Goal: Book appointment/travel/reservation

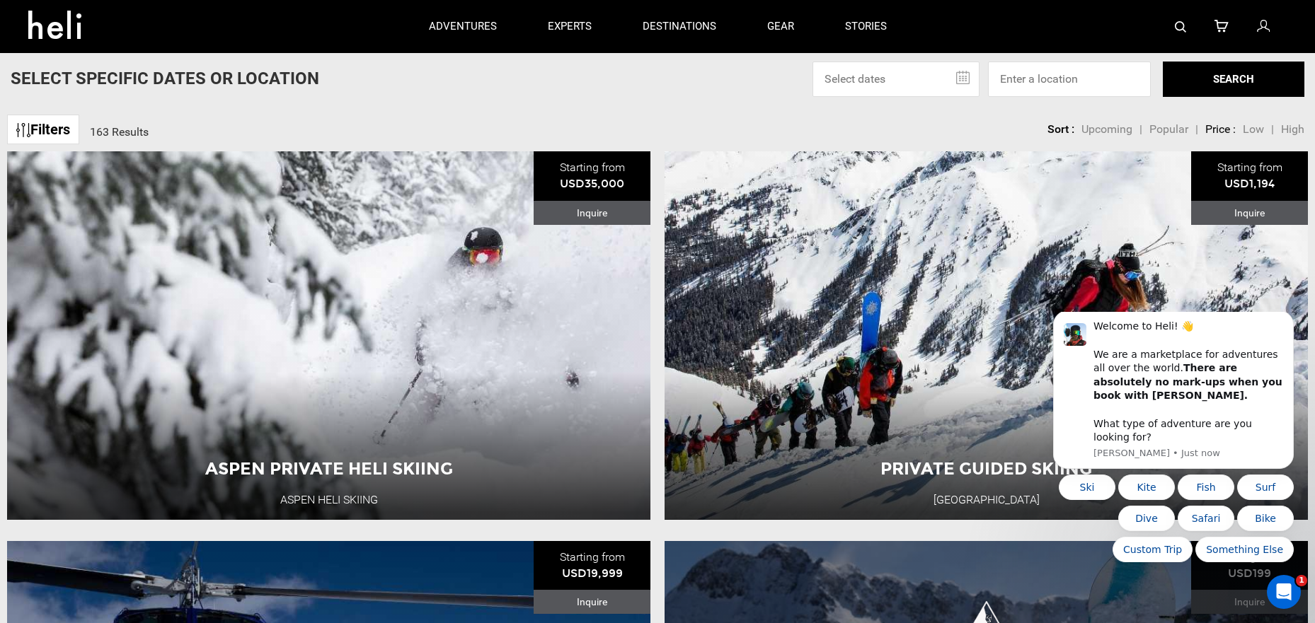
scroll to position [75, 0]
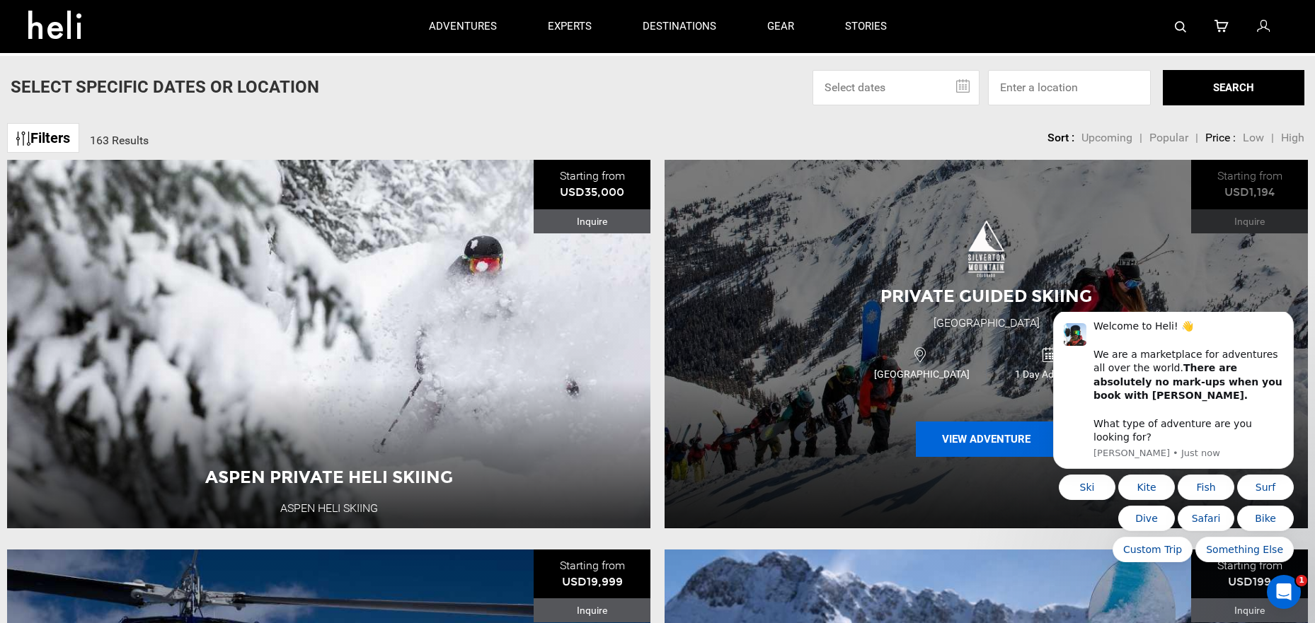
click at [973, 443] on button "View Adventure" at bounding box center [987, 439] width 142 height 35
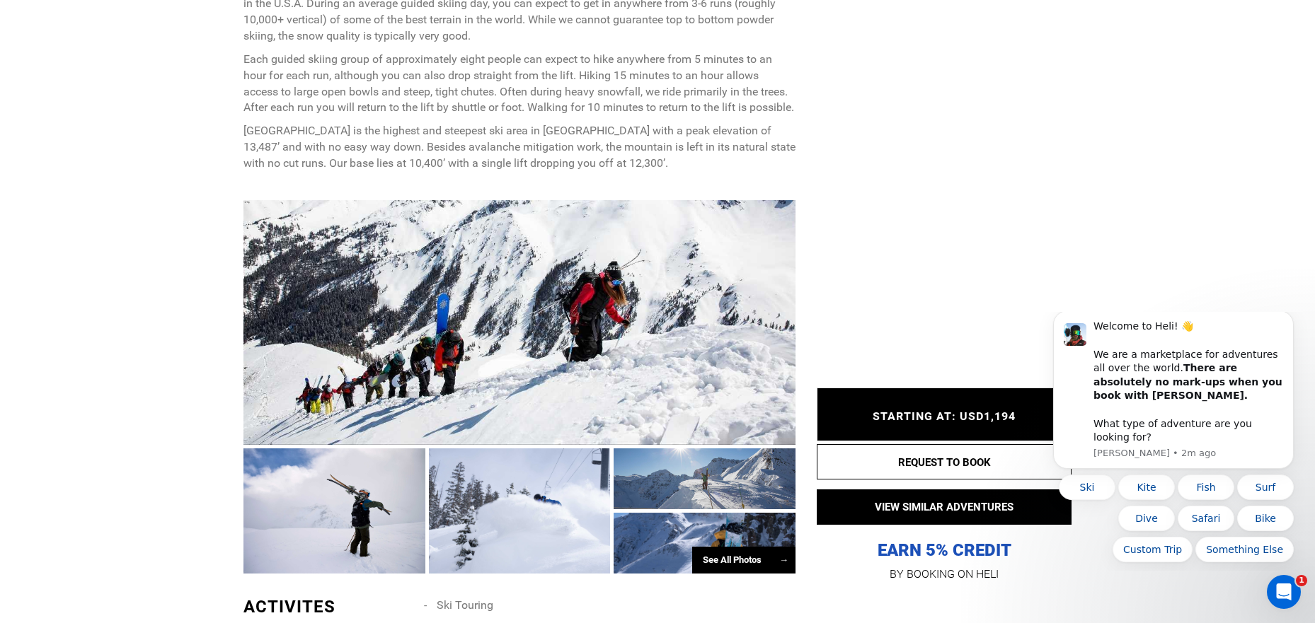
scroll to position [690, 0]
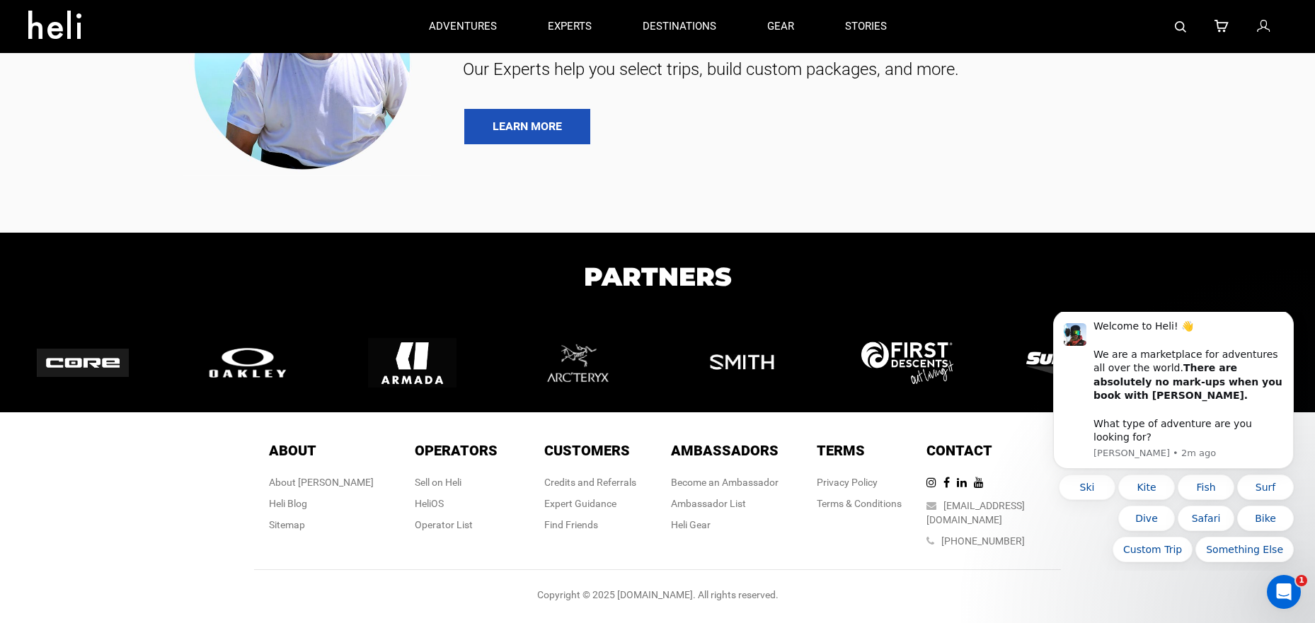
type input "Heli Skiing"
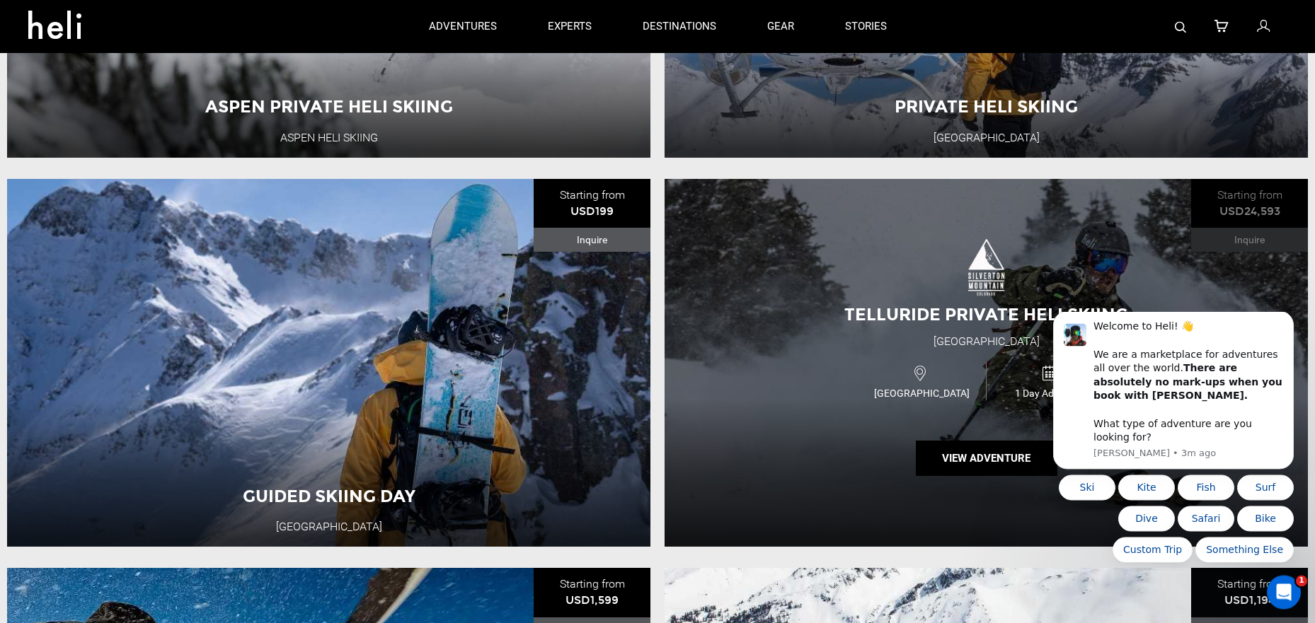
scroll to position [445, 0]
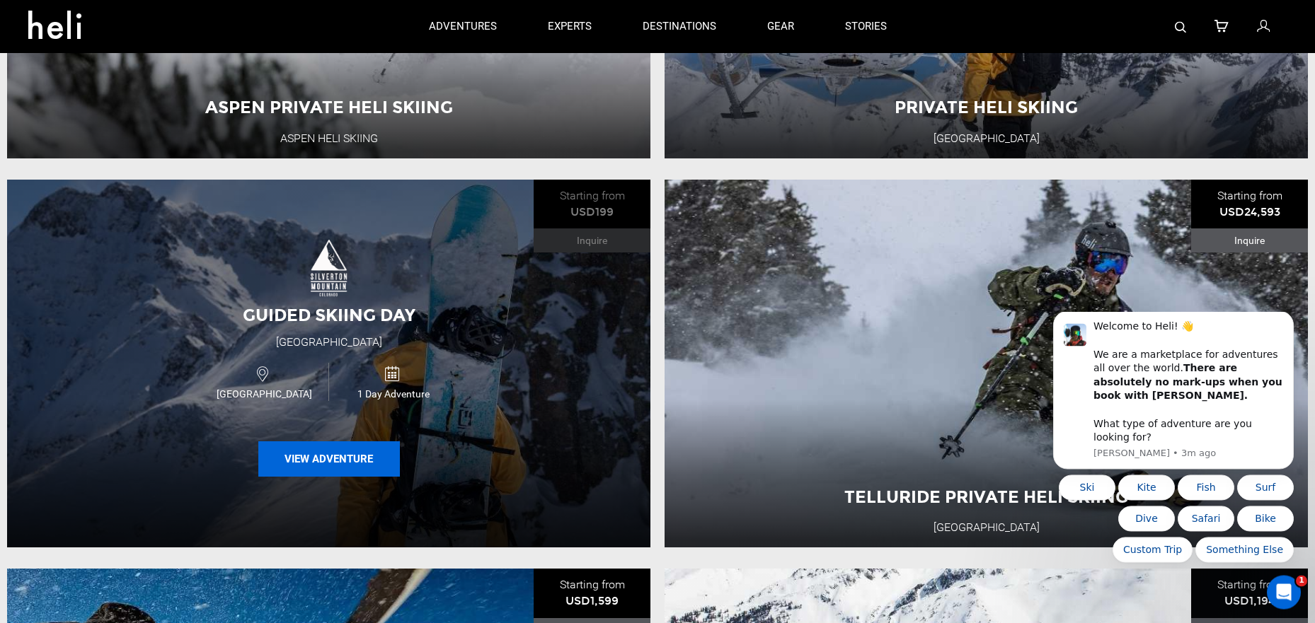
click at [330, 460] on button "View Adventure" at bounding box center [329, 458] width 142 height 35
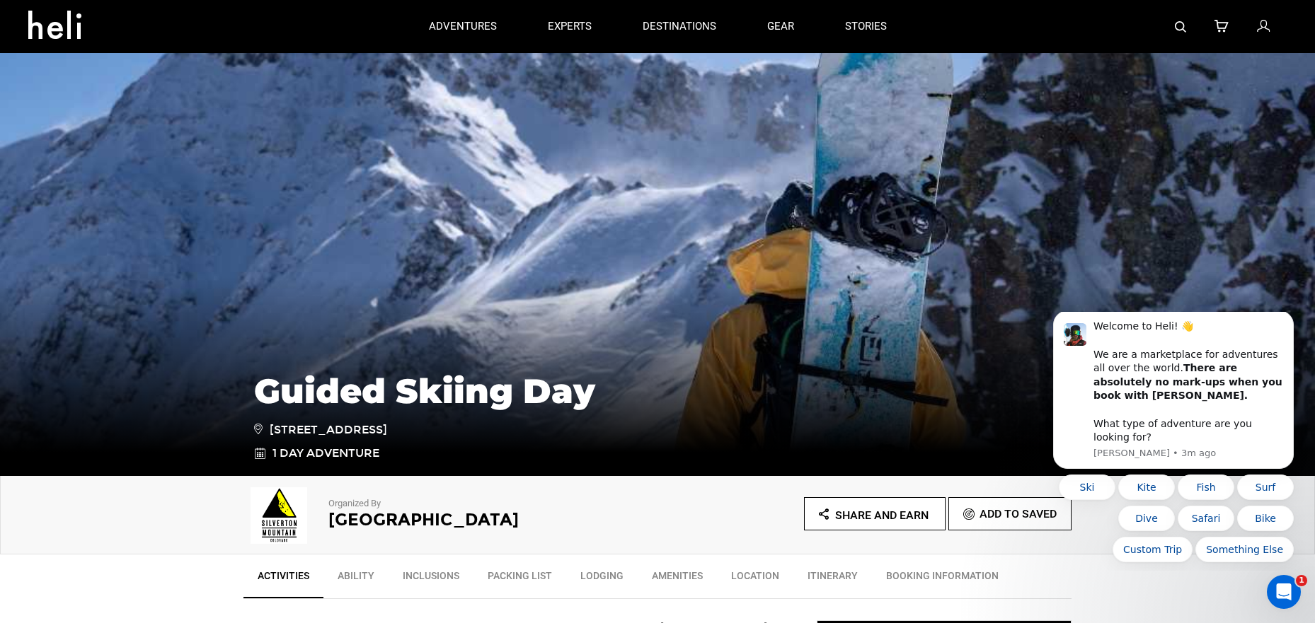
type input "Heli Skiing"
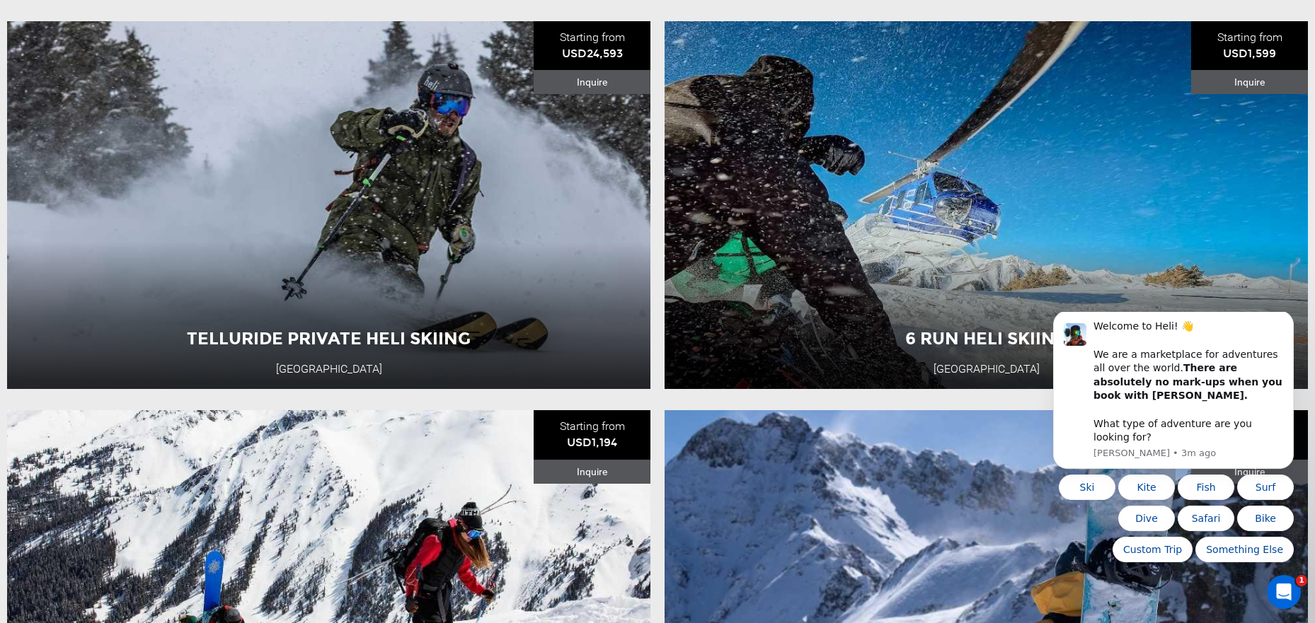
scroll to position [606, 0]
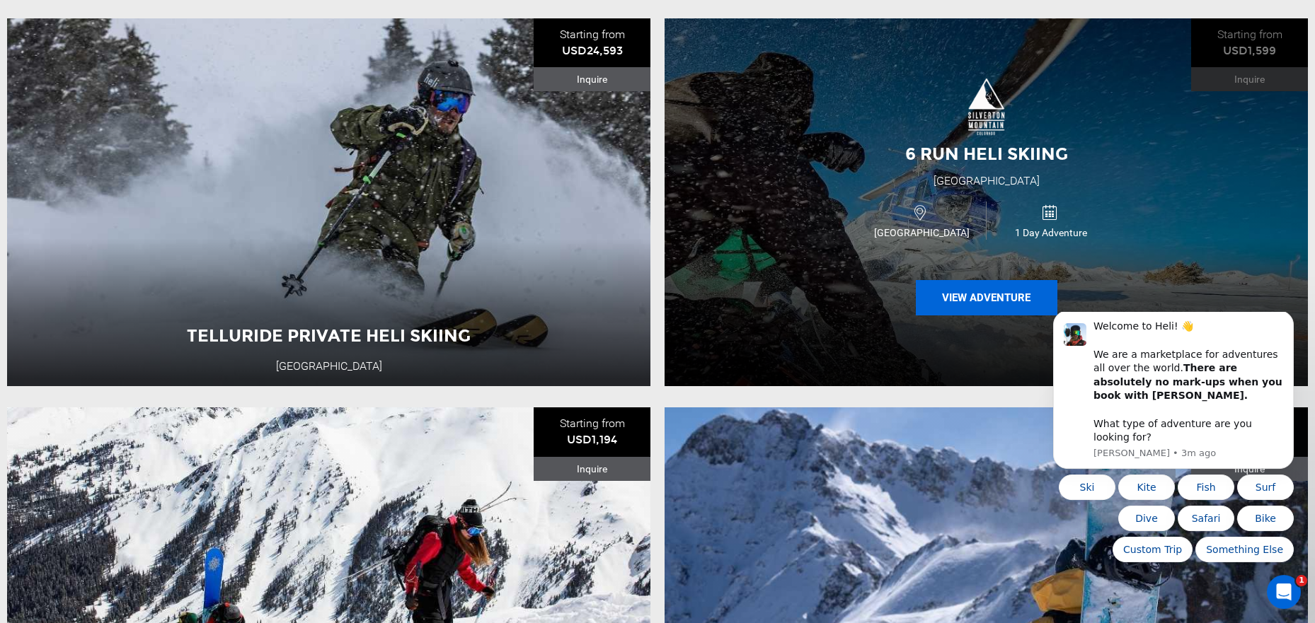
click at [991, 299] on button "View Adventure" at bounding box center [987, 297] width 142 height 35
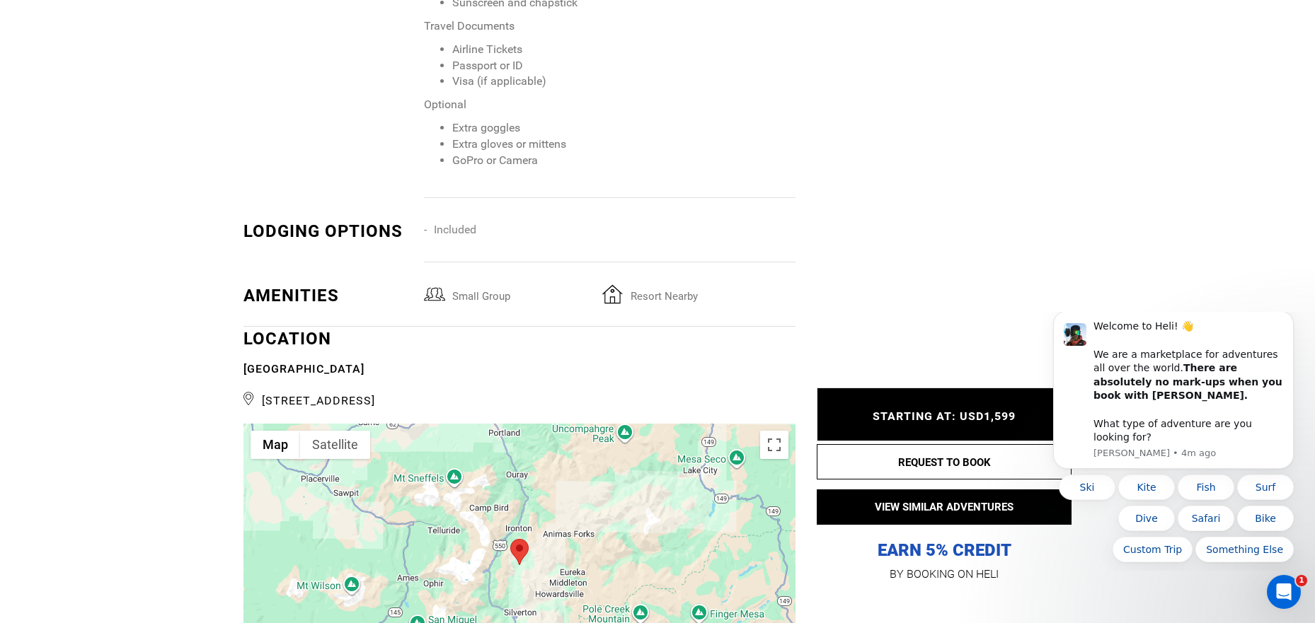
scroll to position [1879, 0]
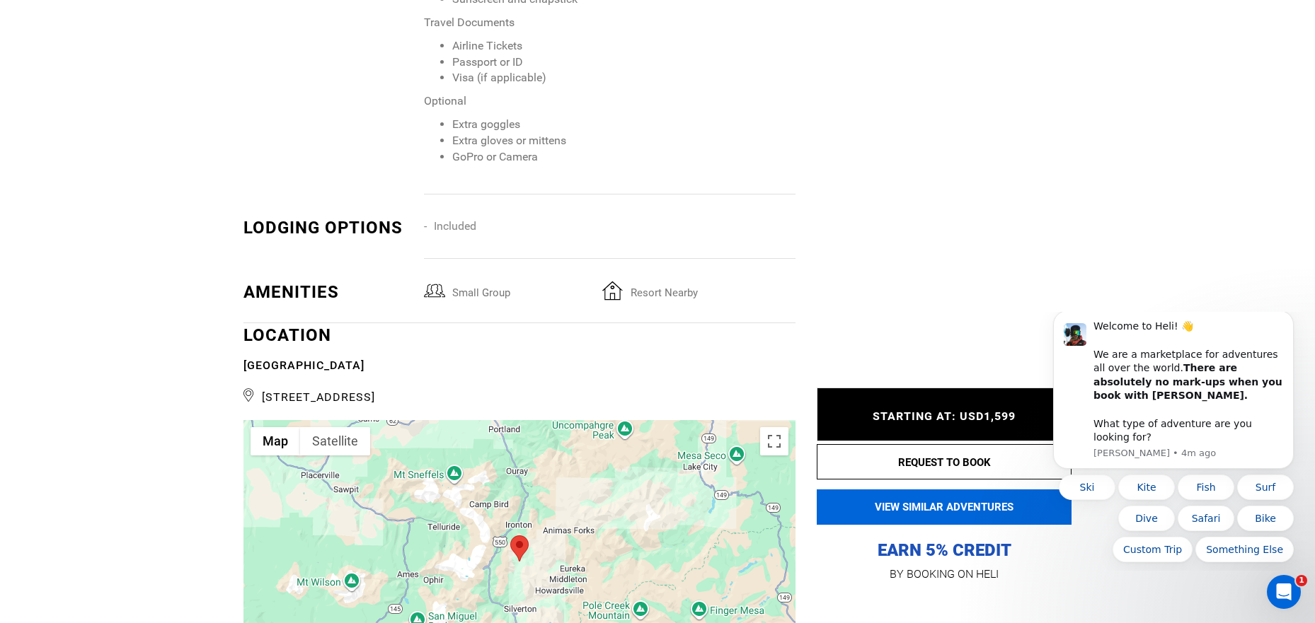
click at [939, 509] on button "VIEW SIMILAR ADVENTURES" at bounding box center [943, 507] width 255 height 35
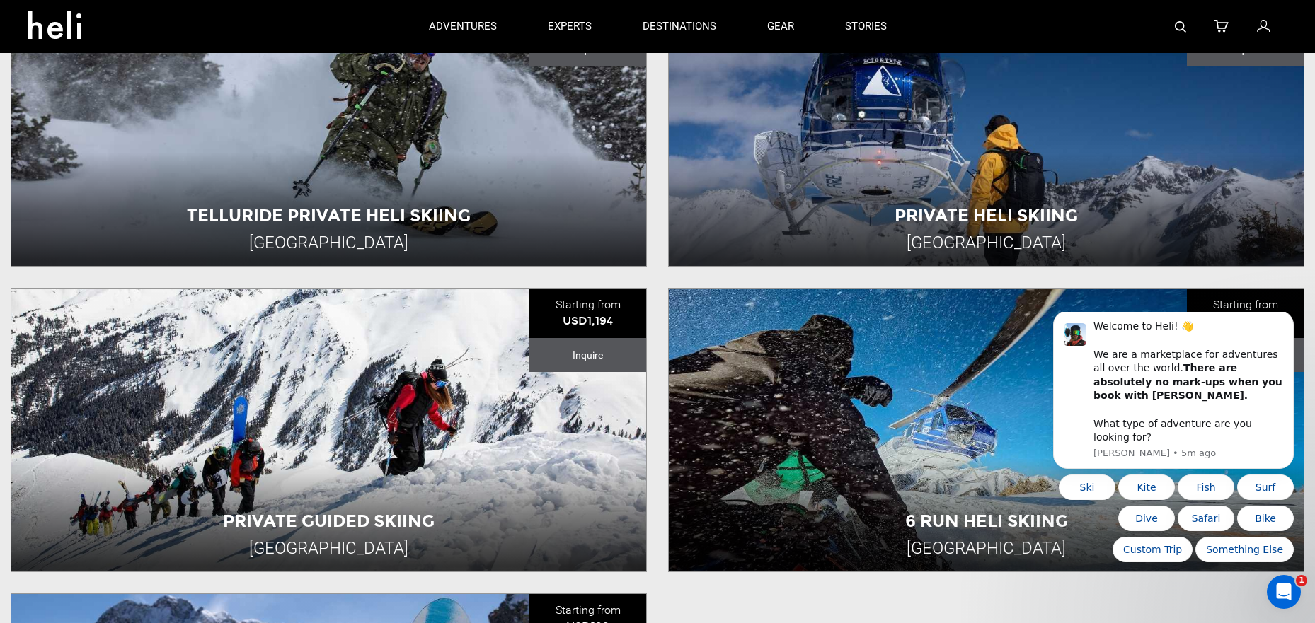
scroll to position [484, 0]
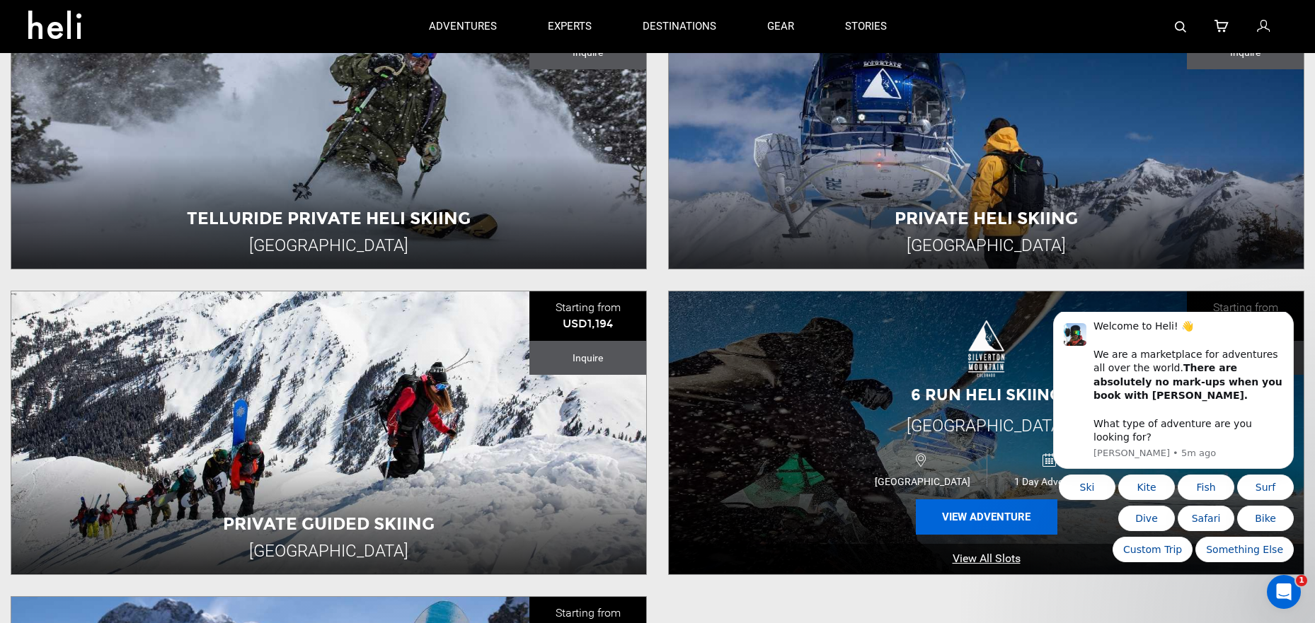
click at [985, 522] on button "View Adventure" at bounding box center [987, 517] width 142 height 35
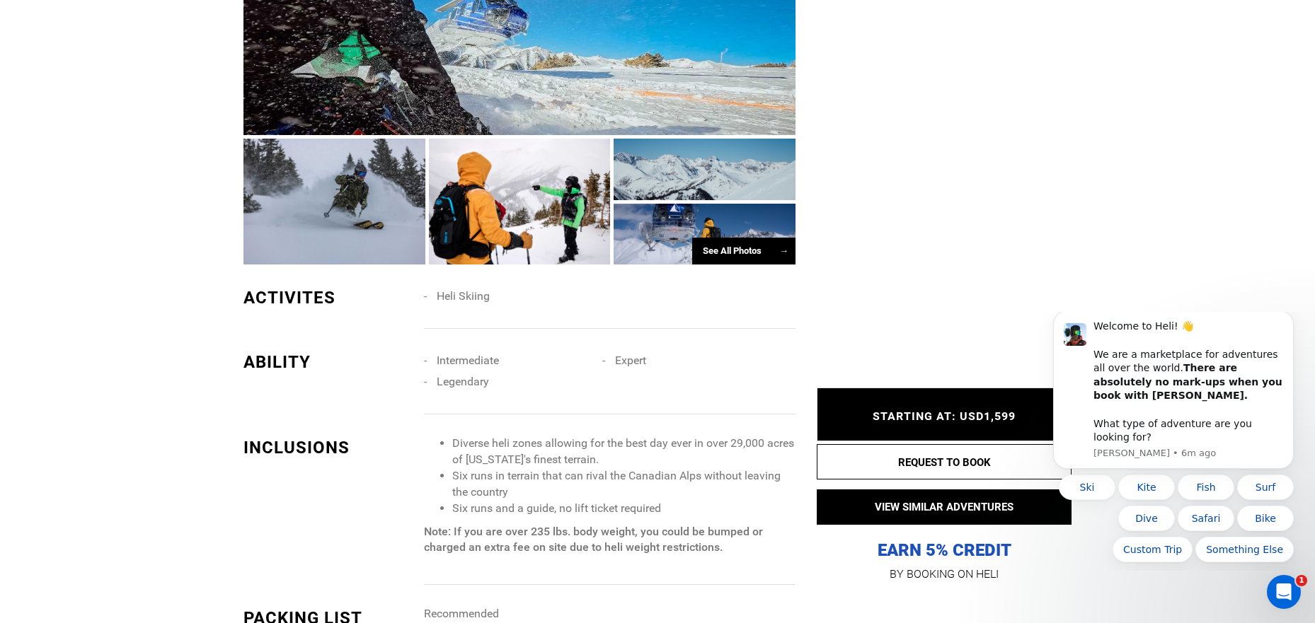
scroll to position [918, 0]
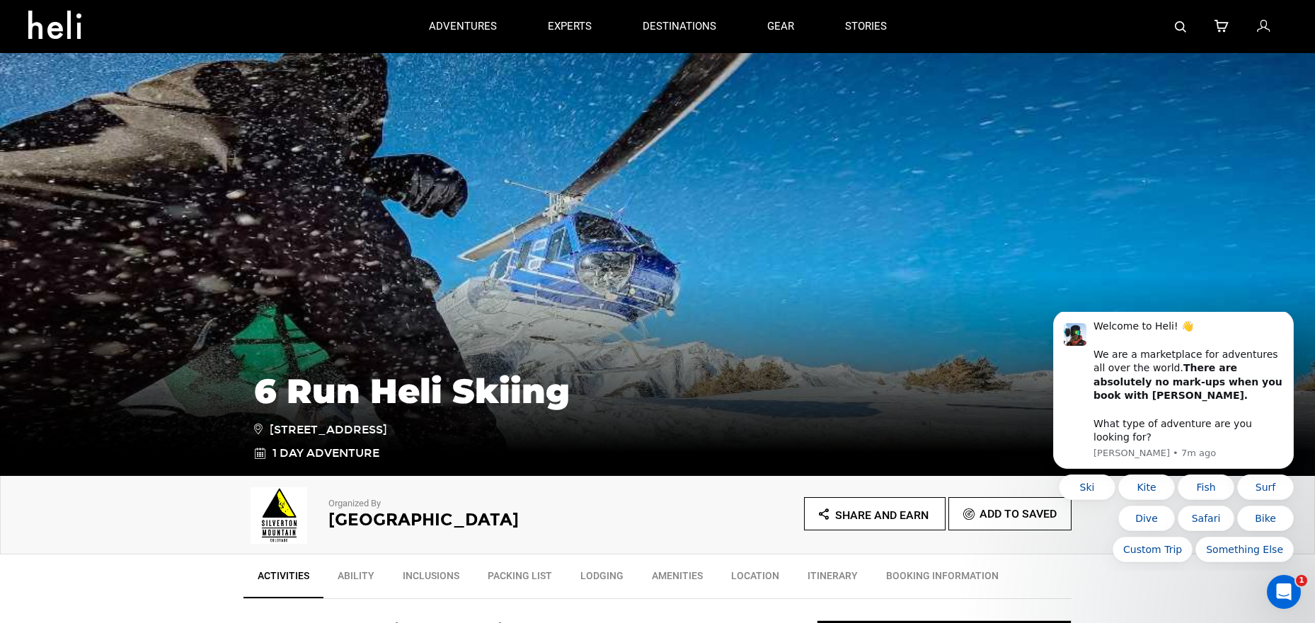
type input "Heli Skiing"
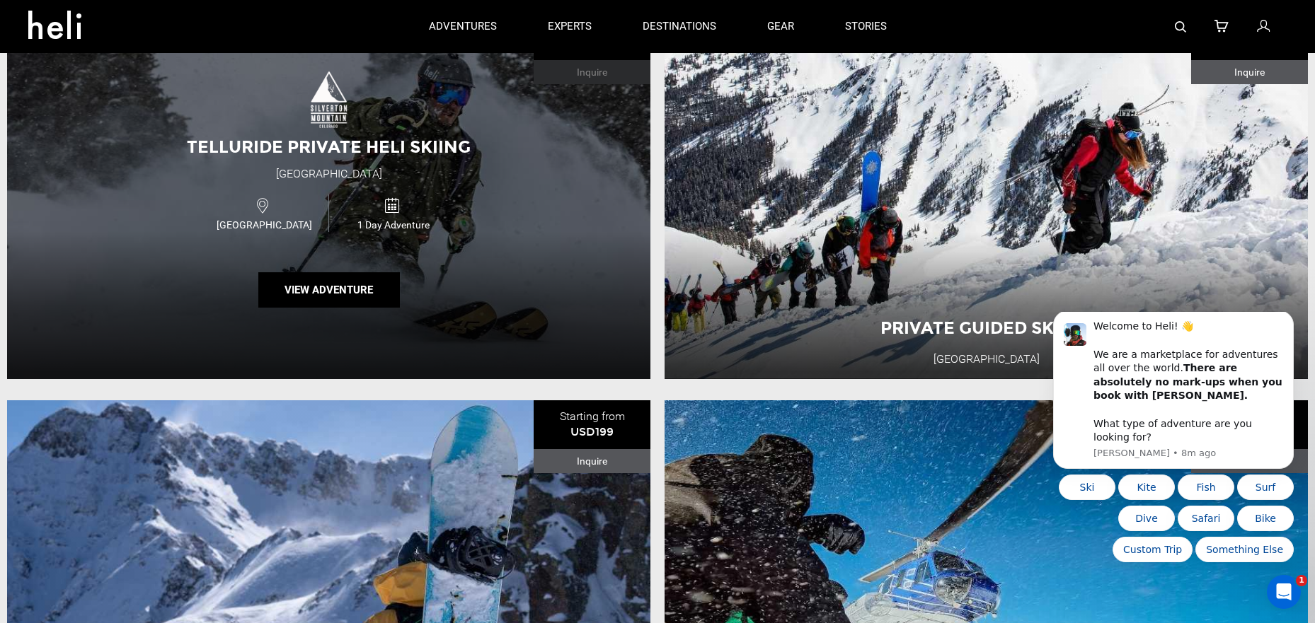
scroll to position [1778, 0]
